Goal: Download file/media

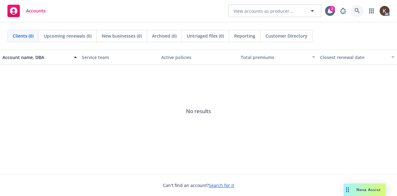
click at [354, 12] on link at bounding box center [357, 11] width 12 height 12
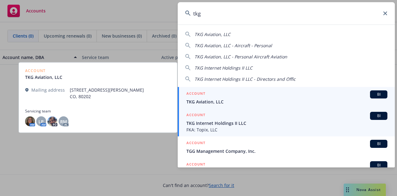
type input "tkg"
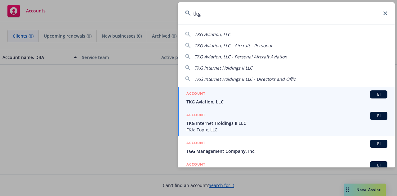
click at [236, 122] on span "TKG Internet Holdings II LLC" at bounding box center [287, 123] width 201 height 7
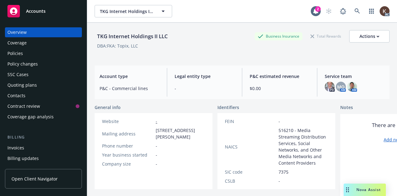
click at [20, 57] on div "Policies" at bounding box center [15, 53] width 16 height 10
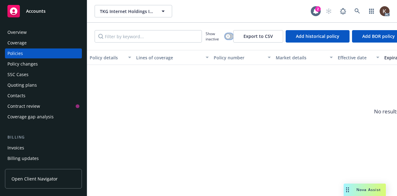
click at [228, 37] on icon "button" at bounding box center [228, 36] width 2 height 2
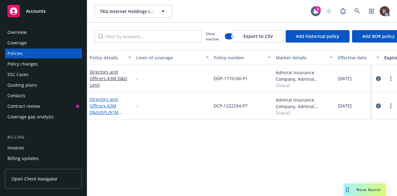
click at [101, 108] on link "Directors and Officers - $3M D&O/EPL/$1M Fiduciary" at bounding box center [104, 108] width 29 height 25
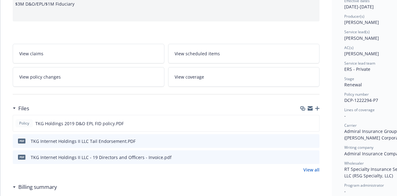
scroll to position [69, 0]
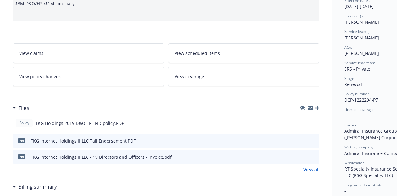
click at [303, 138] on icon "download file" at bounding box center [303, 140] width 5 height 5
